Goal: Use online tool/utility: Utilize a website feature to perform a specific function

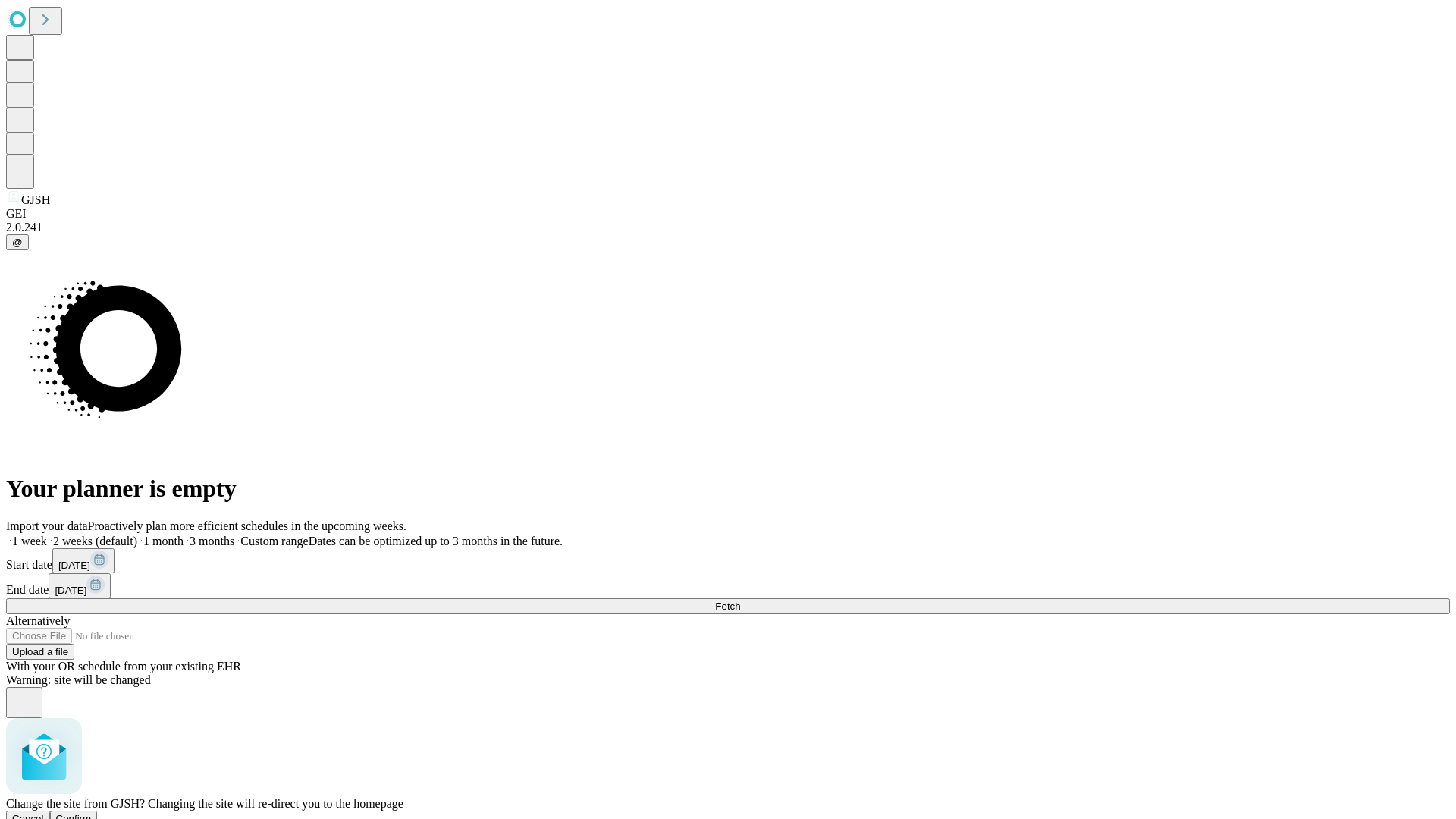
click at [92, 813] on span "Confirm" at bounding box center [73, 818] width 35 height 11
click at [47, 535] on label "1 week" at bounding box center [26, 541] width 41 height 13
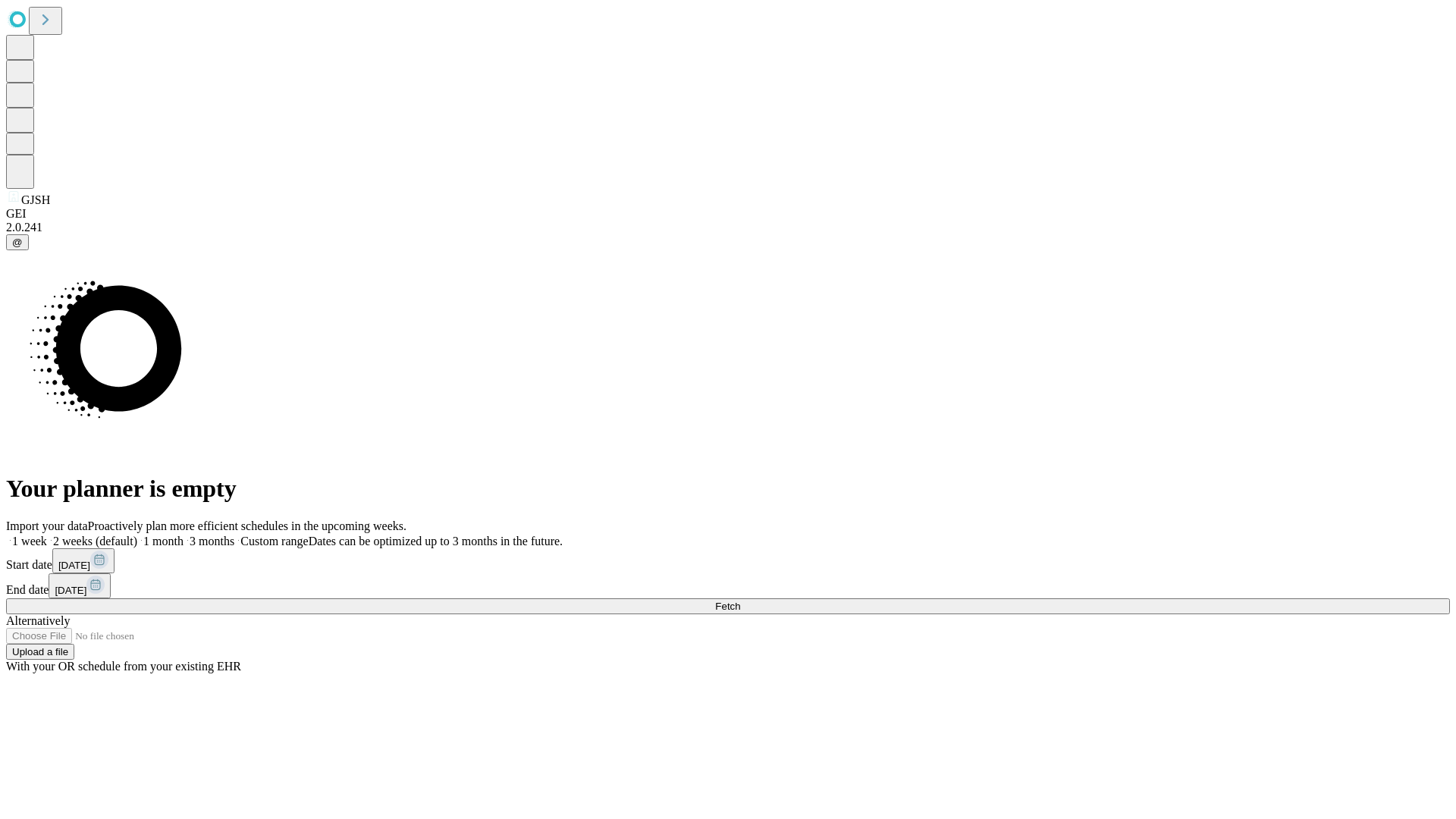
click at [741, 600] on span "Fetch" at bounding box center [728, 606] width 25 height 11
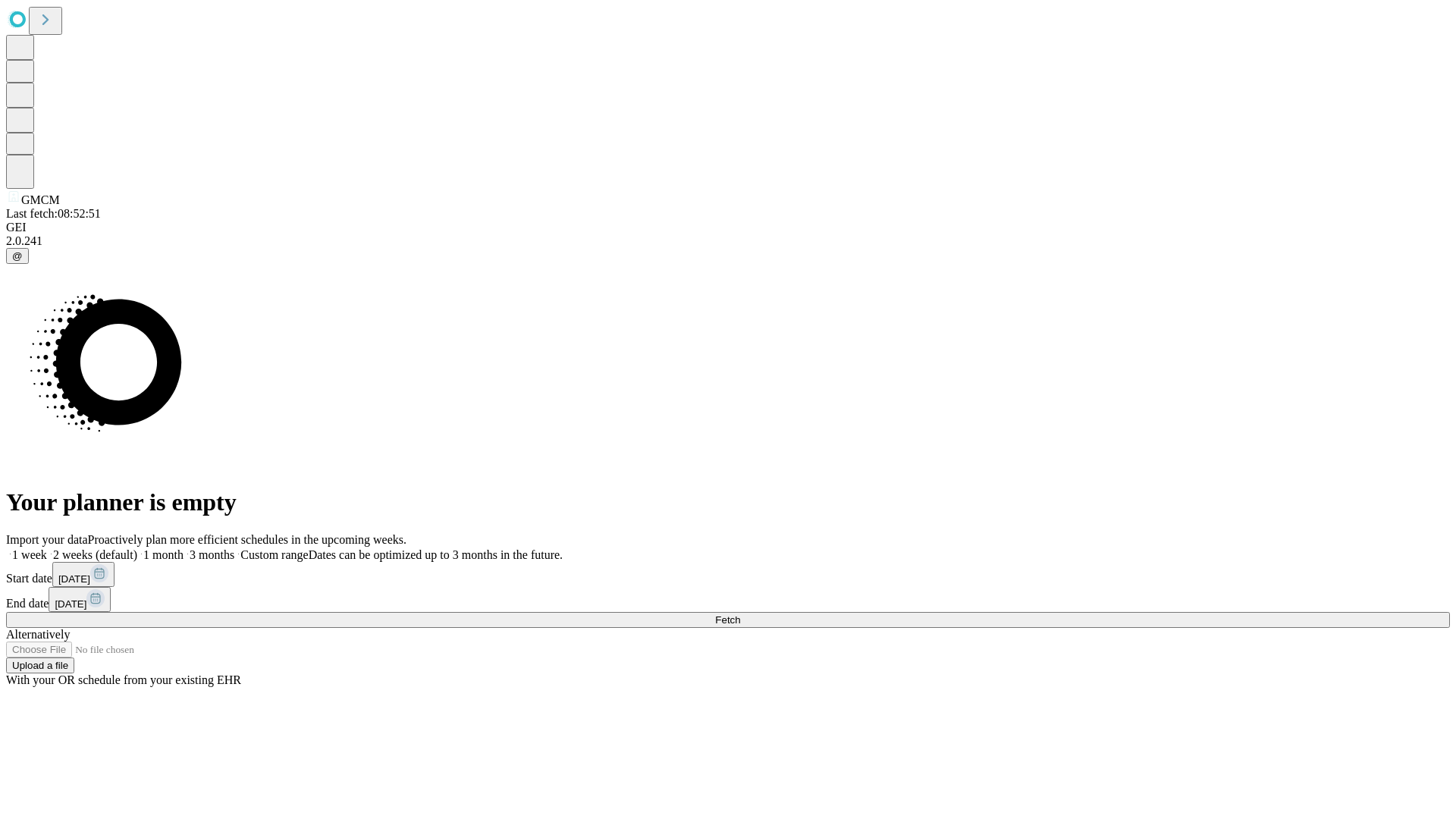
click at [47, 549] on label "1 week" at bounding box center [26, 555] width 41 height 13
click at [741, 614] on span "Fetch" at bounding box center [728, 619] width 25 height 11
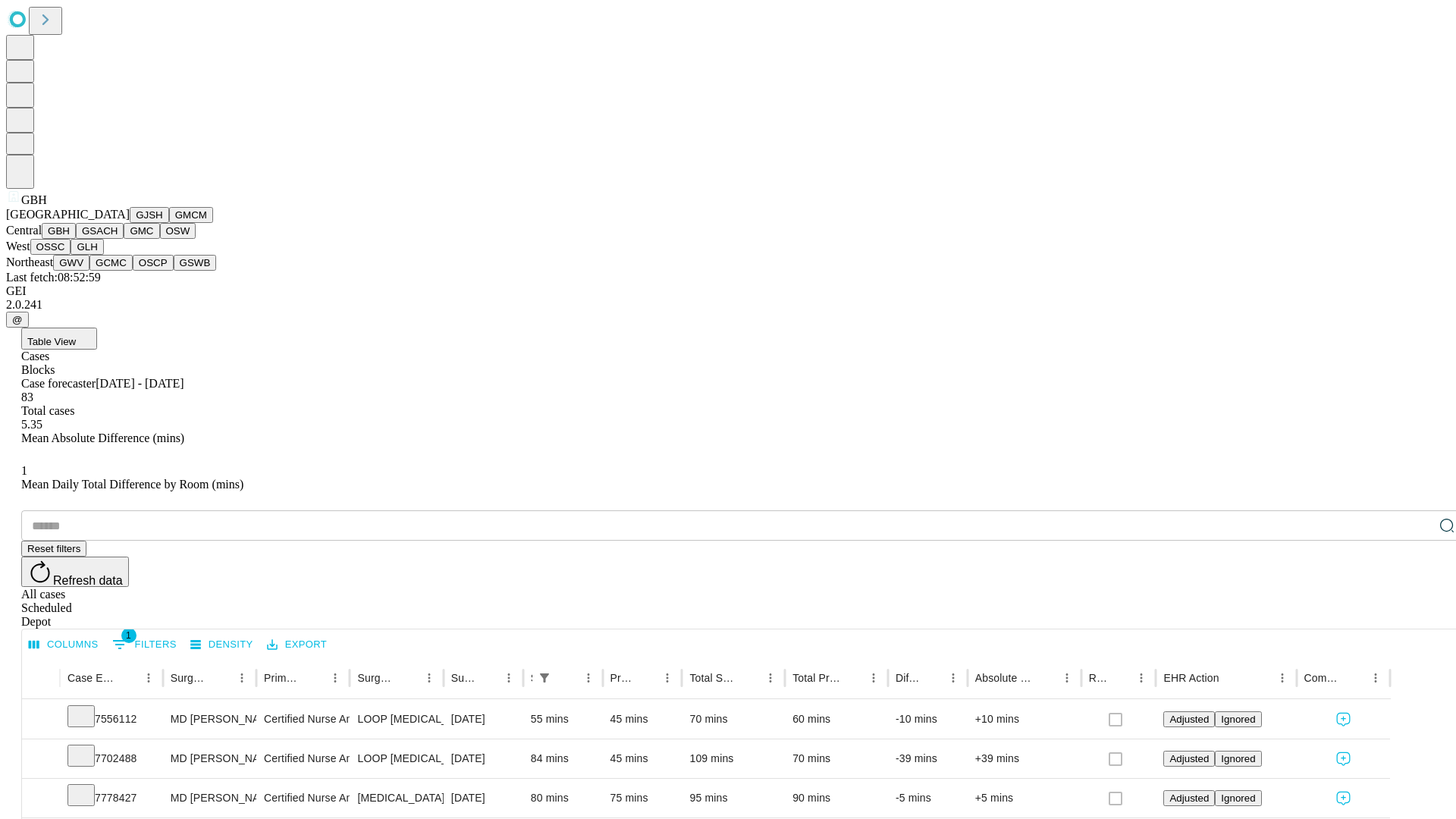
click at [118, 239] on button "GSACH" at bounding box center [99, 231] width 48 height 16
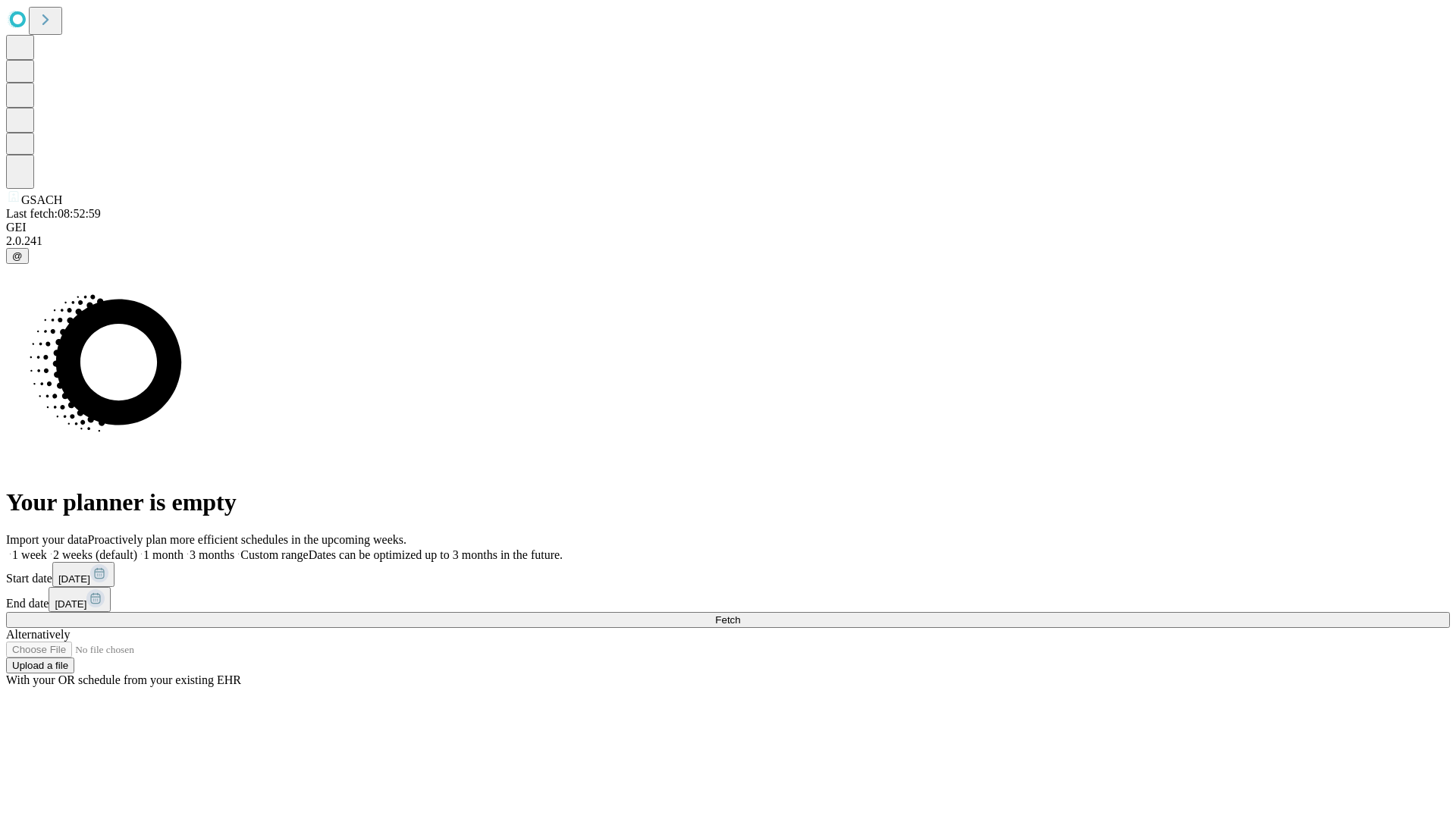
click at [741, 614] on span "Fetch" at bounding box center [728, 619] width 25 height 11
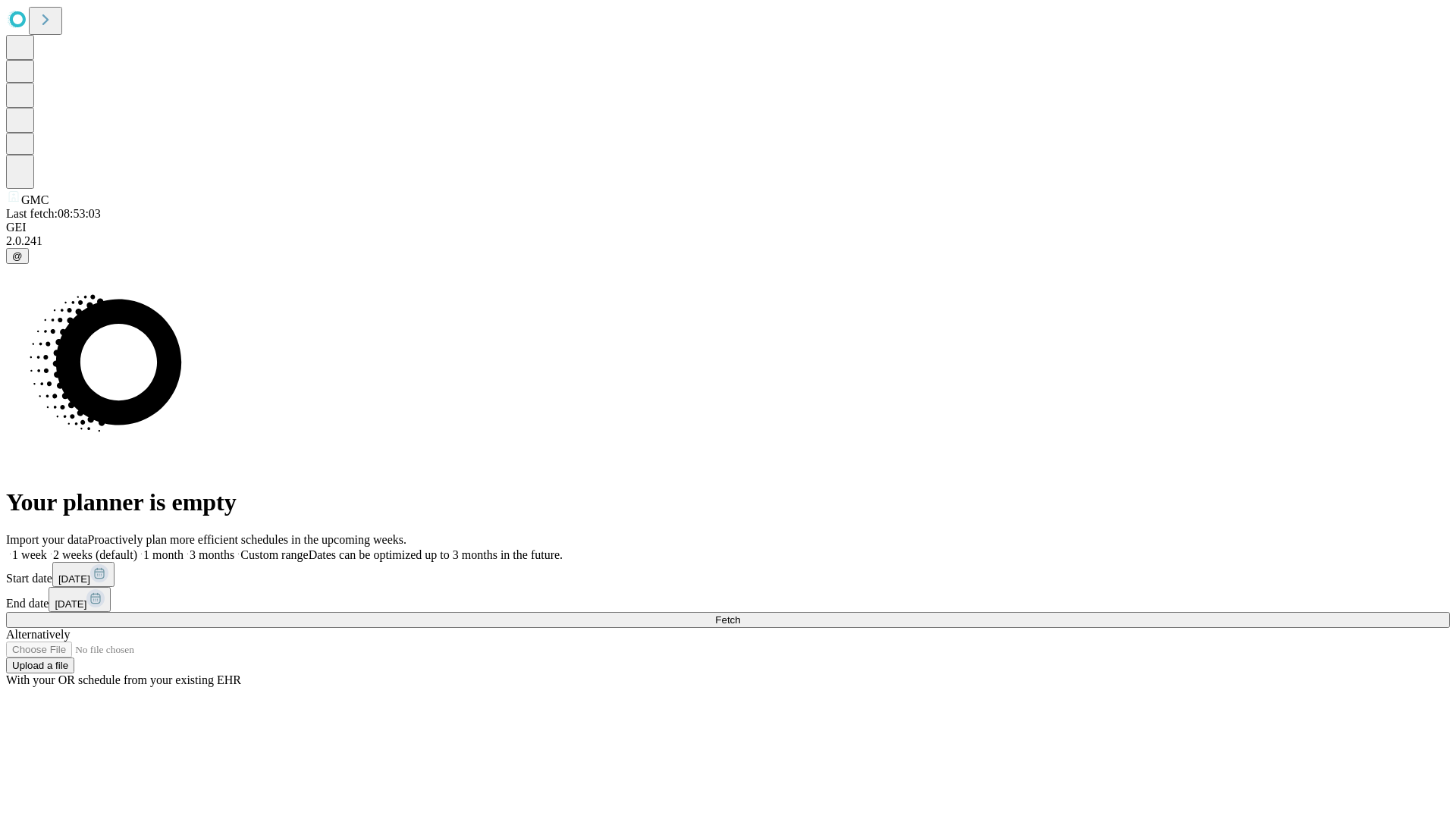
click at [47, 549] on label "1 week" at bounding box center [26, 555] width 41 height 13
click at [741, 614] on span "Fetch" at bounding box center [728, 619] width 25 height 11
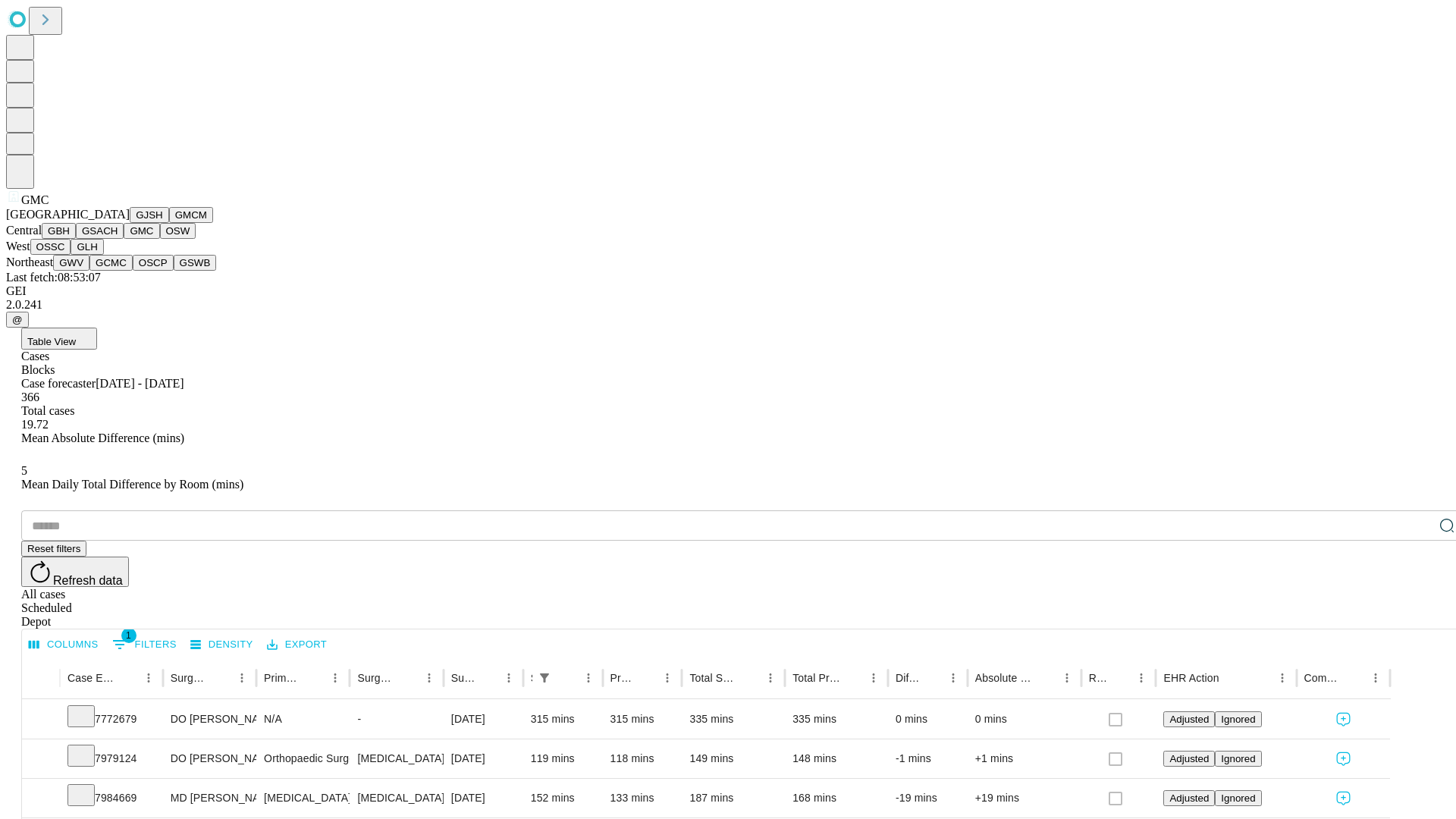
click at [160, 239] on button "OSW" at bounding box center [178, 231] width 36 height 16
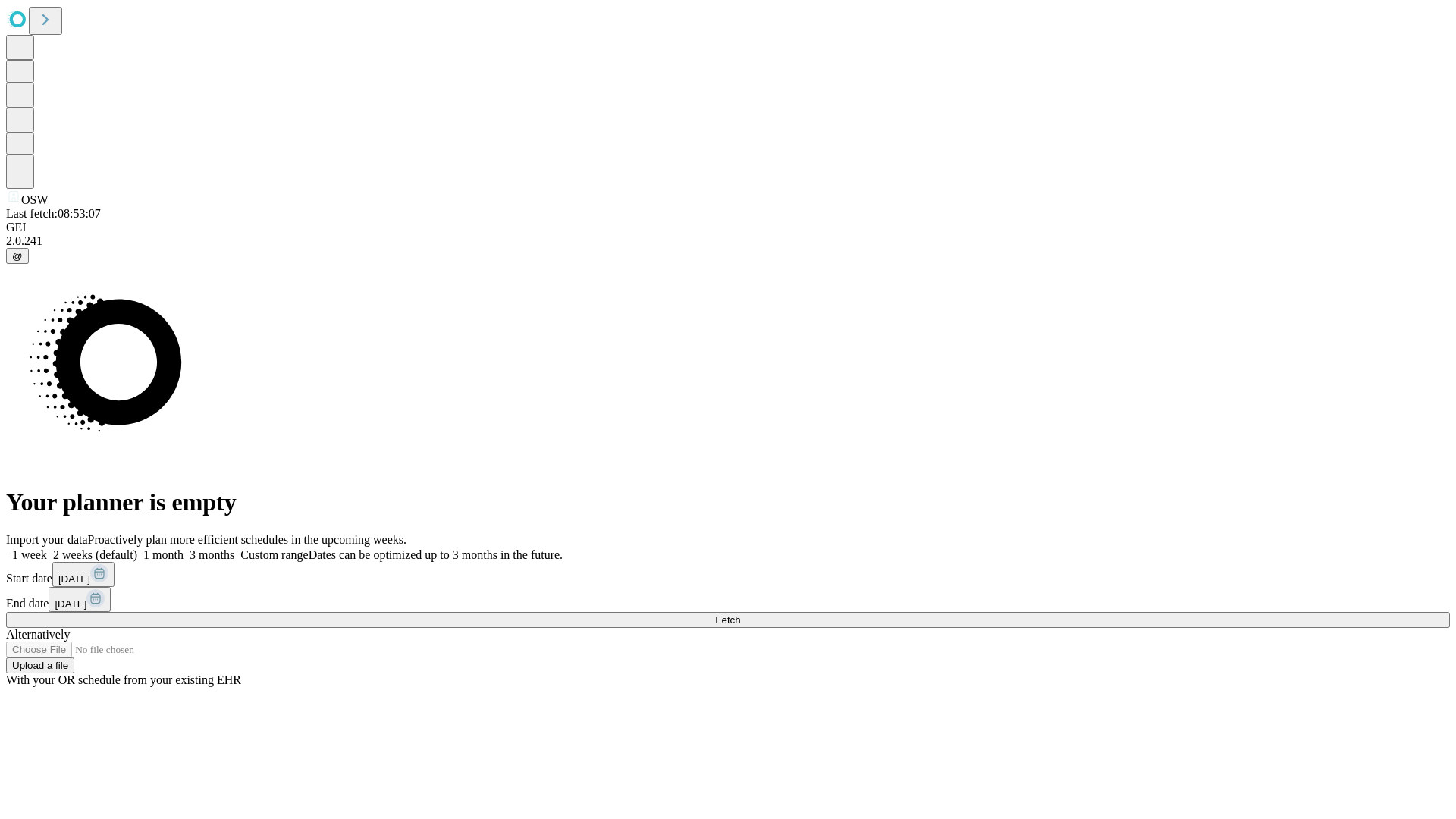
click at [741, 614] on span "Fetch" at bounding box center [728, 619] width 25 height 11
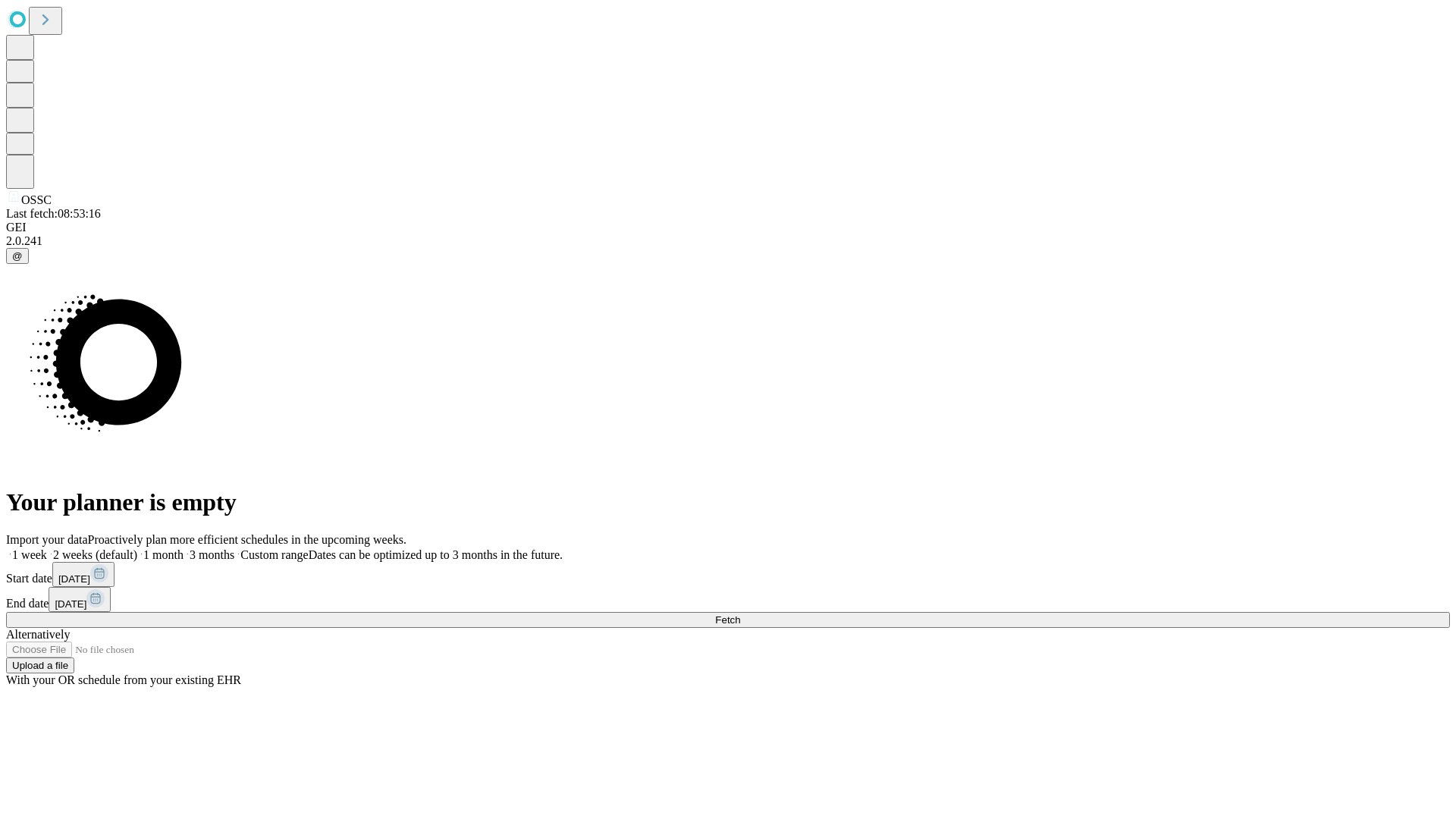
click at [741, 614] on span "Fetch" at bounding box center [728, 619] width 25 height 11
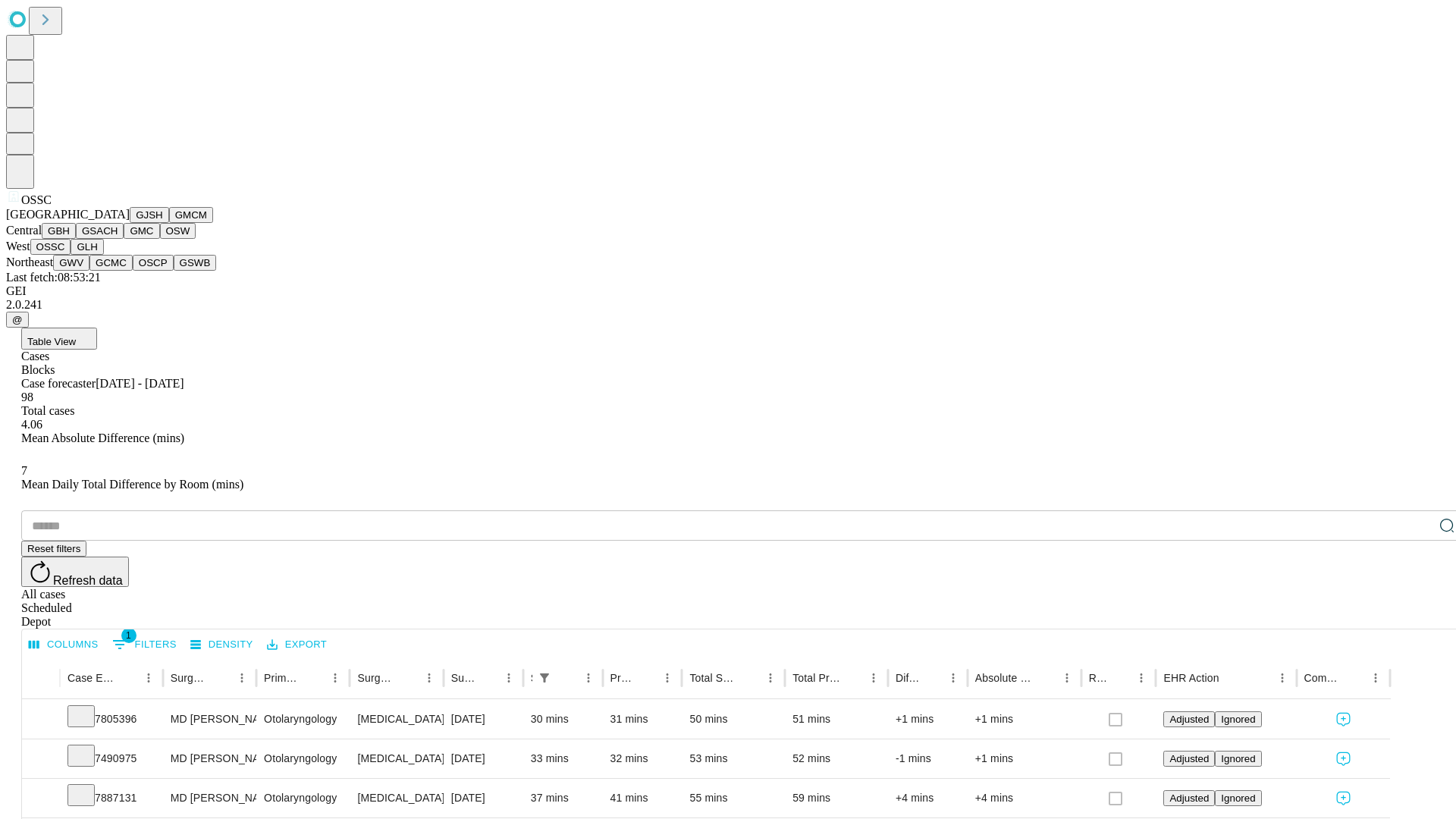
click at [103, 255] on button "GLH" at bounding box center [87, 247] width 33 height 16
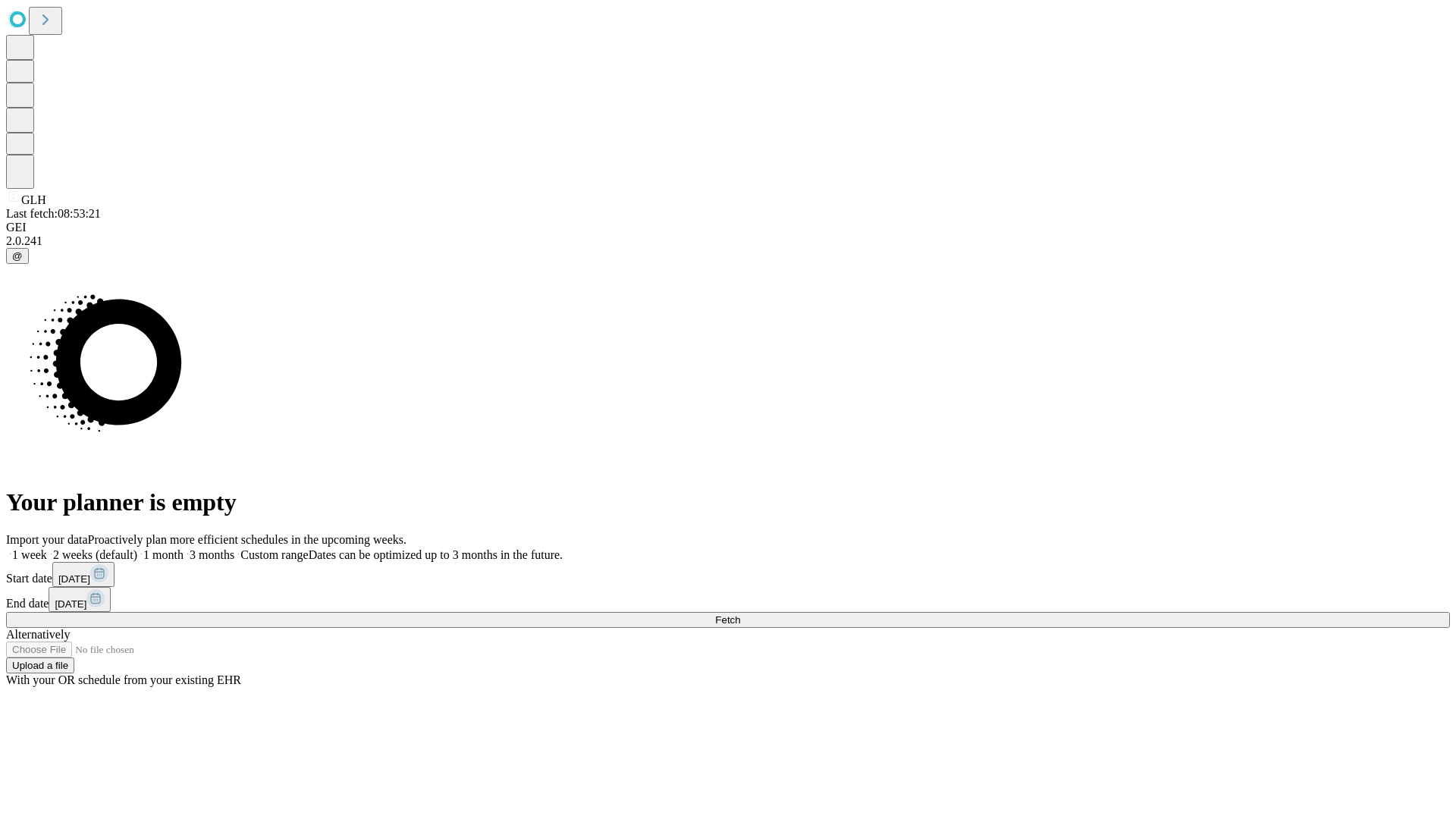
click at [47, 549] on label "1 week" at bounding box center [26, 555] width 41 height 13
click at [741, 614] on span "Fetch" at bounding box center [728, 619] width 25 height 11
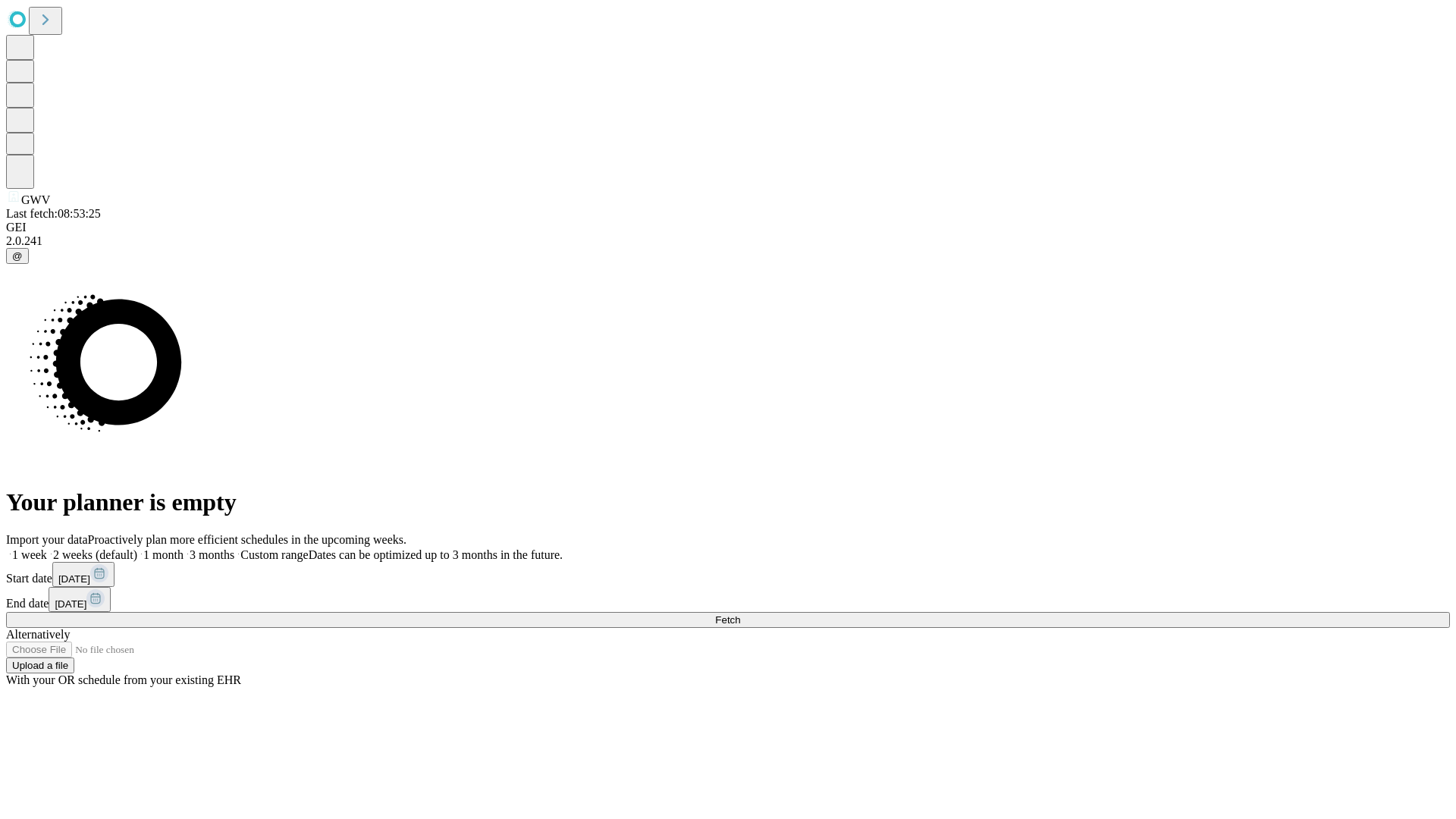
click at [47, 549] on label "1 week" at bounding box center [26, 555] width 41 height 13
click at [741, 614] on span "Fetch" at bounding box center [728, 619] width 25 height 11
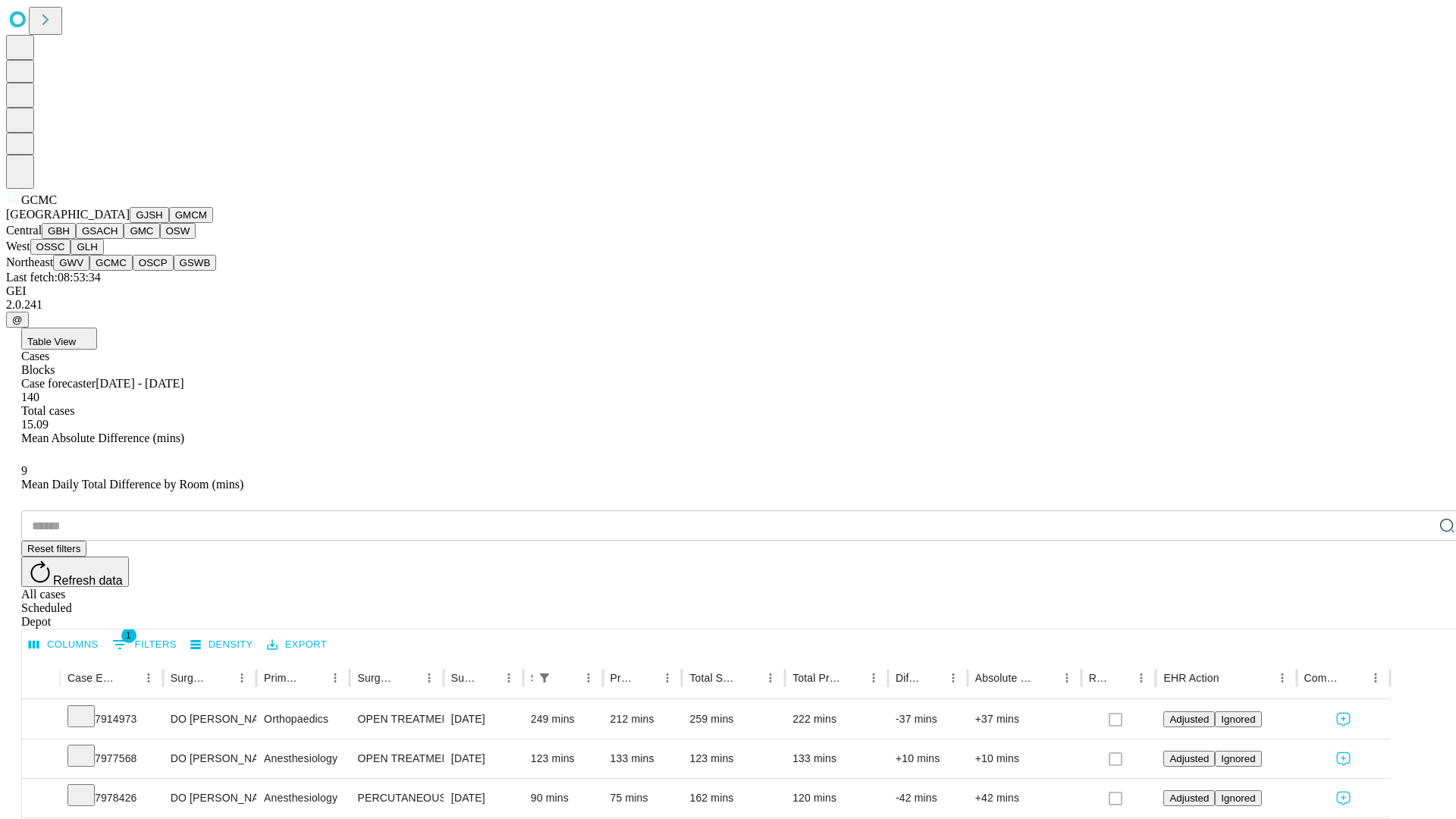
click at [133, 270] on button "OSCP" at bounding box center [153, 263] width 41 height 16
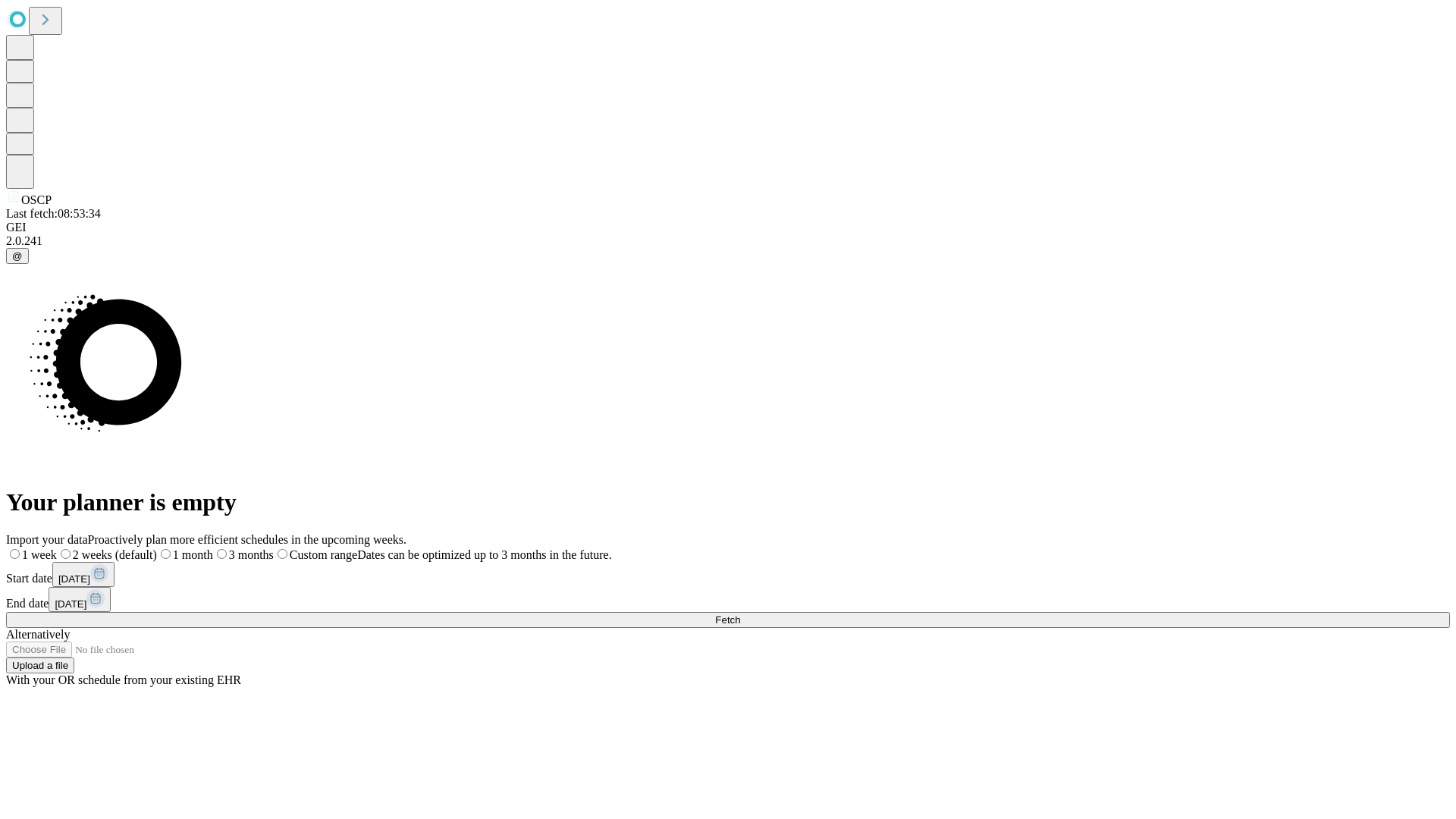
click at [57, 549] on label "1 week" at bounding box center [31, 555] width 51 height 13
click at [741, 614] on span "Fetch" at bounding box center [728, 619] width 25 height 11
